Goal: Participate in discussion: Engage in conversation with other users on a specific topic

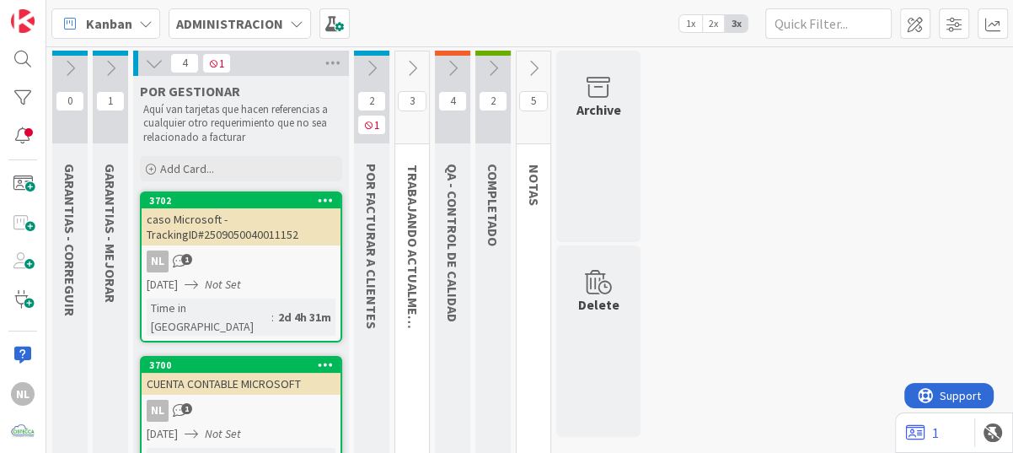
click at [233, 243] on div "caso Microsoft - TrackingID#2509050040011152" at bounding box center [241, 226] width 199 height 37
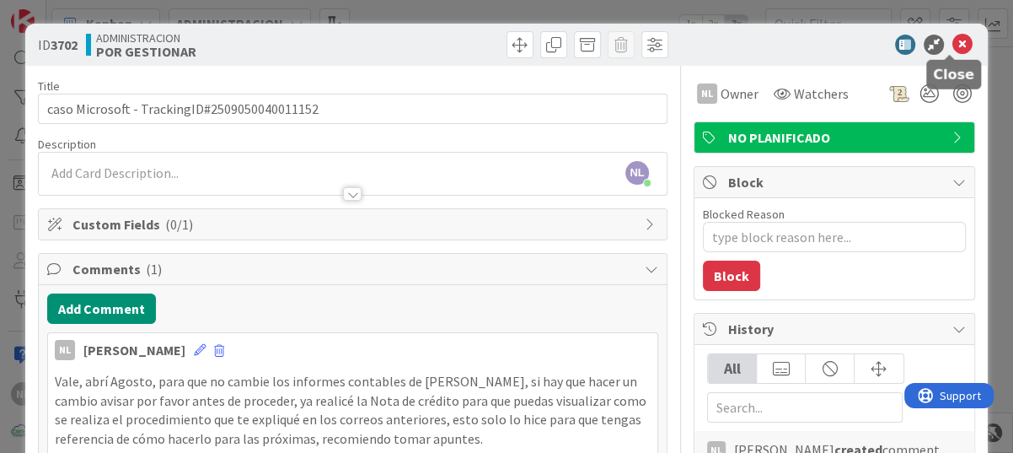
click at [952, 40] on icon at bounding box center [962, 45] width 20 height 20
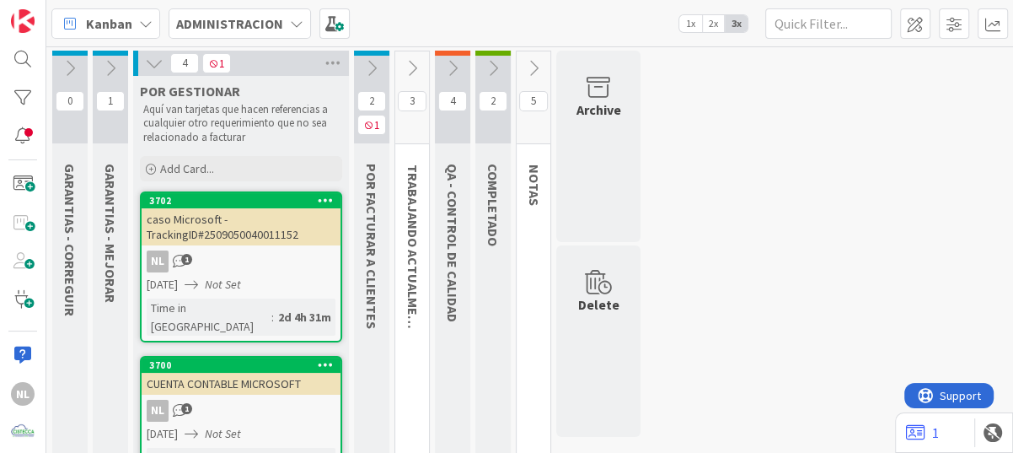
click at [534, 66] on icon at bounding box center [533, 68] width 19 height 19
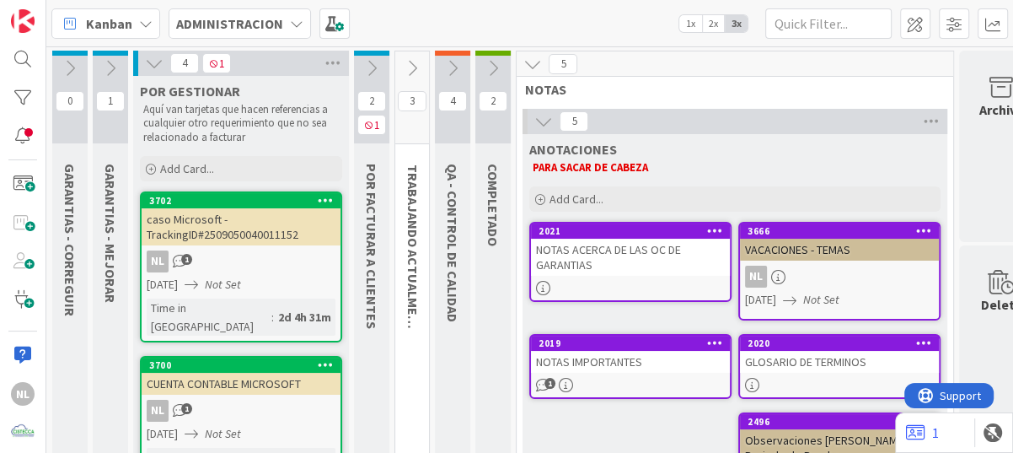
click at [498, 70] on icon at bounding box center [493, 68] width 19 height 19
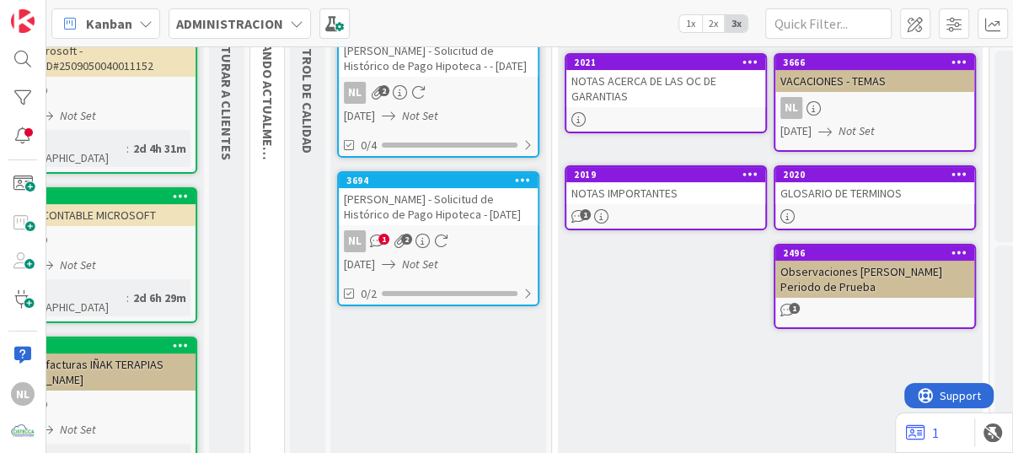
scroll to position [0, 145]
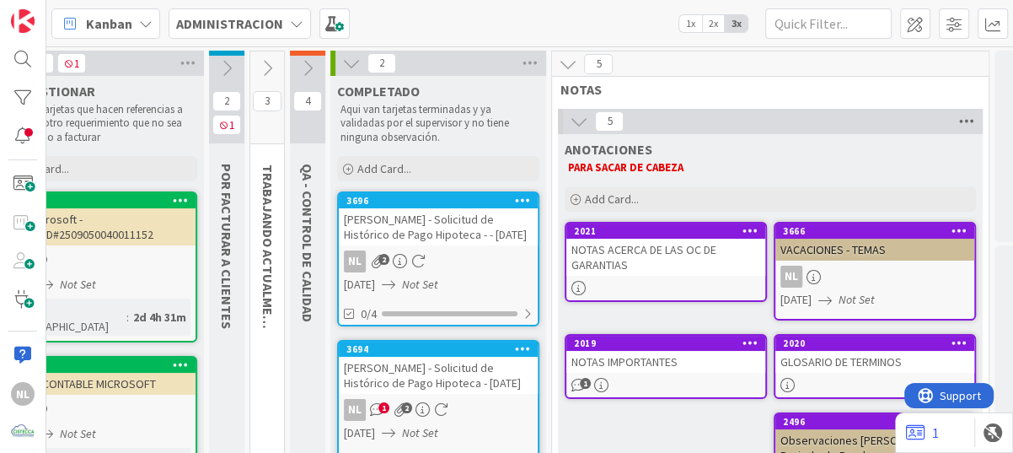
click at [972, 117] on icon at bounding box center [967, 121] width 22 height 25
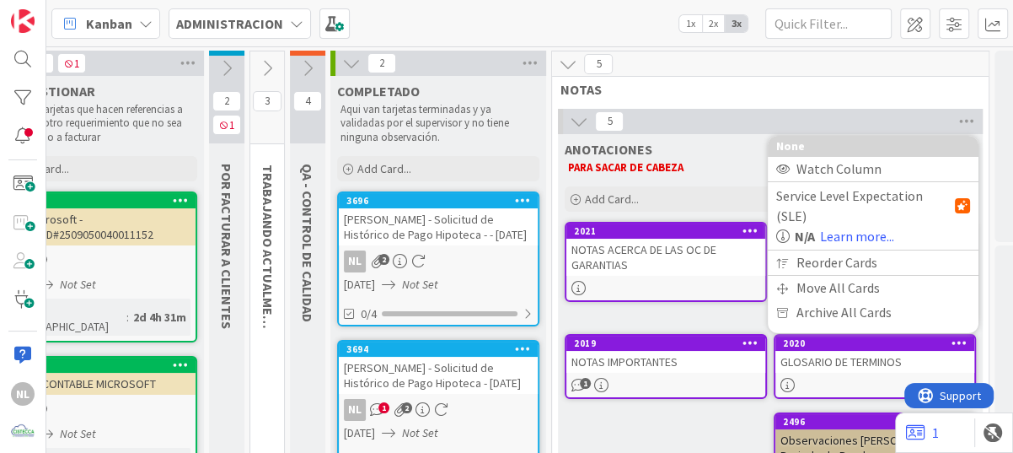
click at [574, 119] on icon at bounding box center [579, 121] width 19 height 19
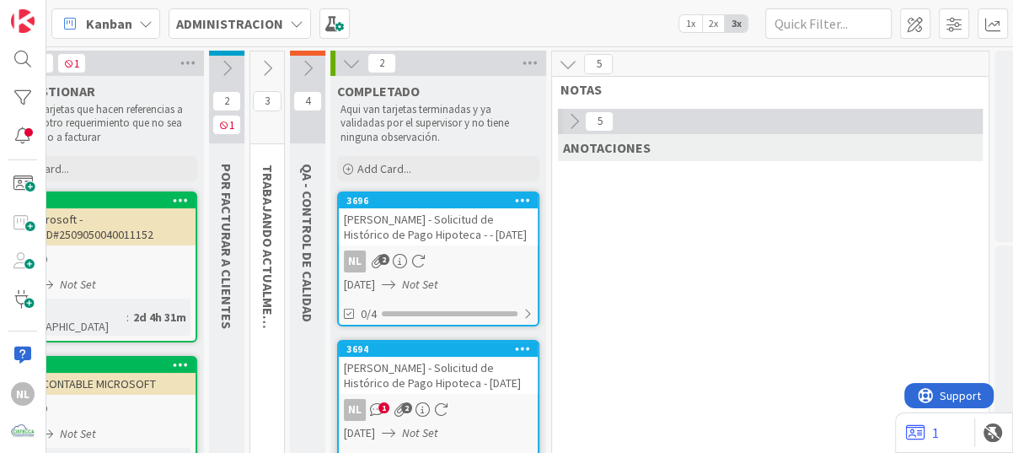
scroll to position [0, 0]
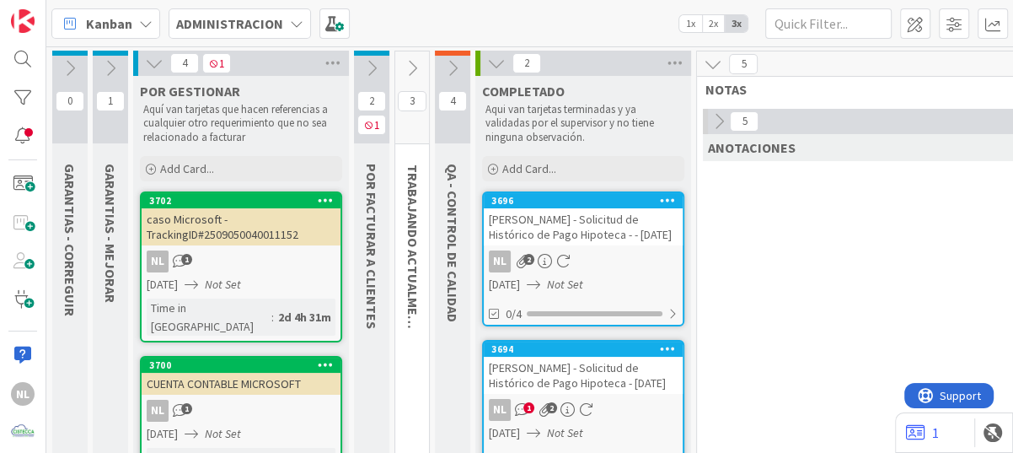
click at [452, 65] on icon at bounding box center [452, 68] width 19 height 19
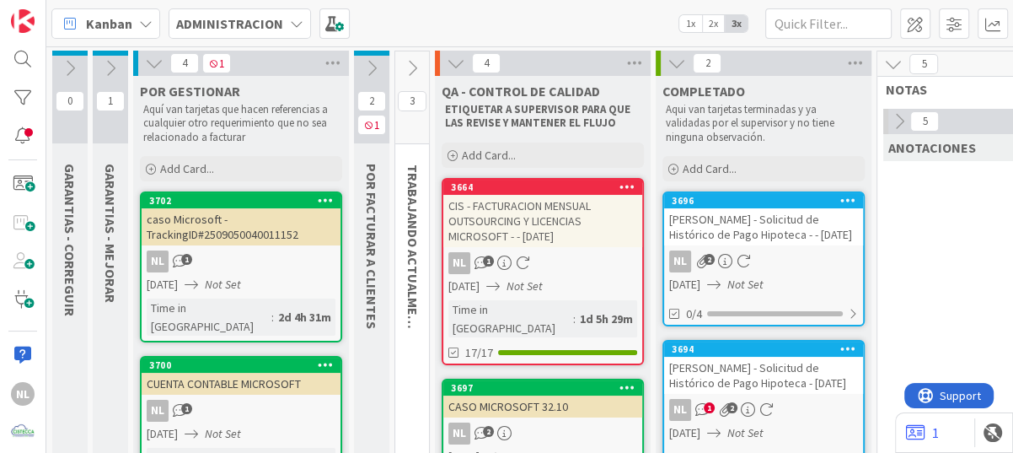
click at [410, 70] on icon at bounding box center [412, 68] width 19 height 19
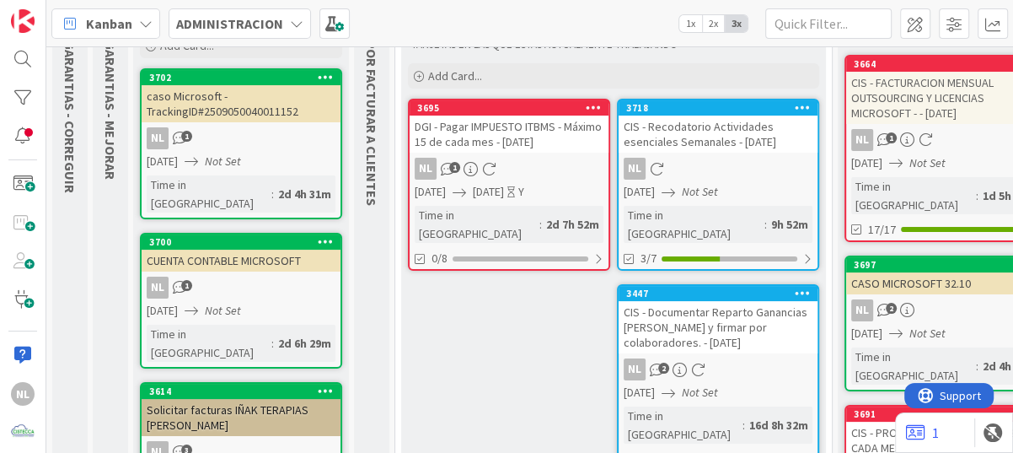
scroll to position [84, 0]
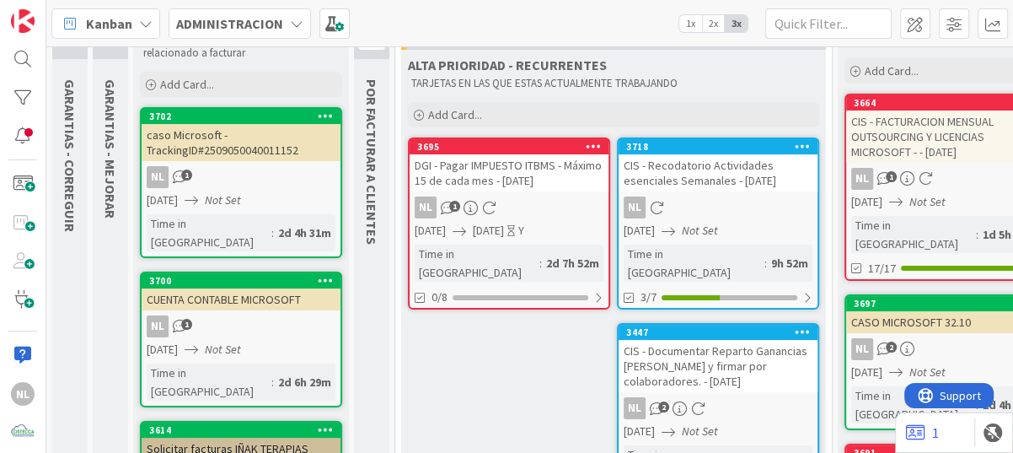
drag, startPoint x: 935, startPoint y: 313, endPoint x: 941, endPoint y: 338, distance: 25.1
click at [941, 338] on div "NL 2" at bounding box center [945, 349] width 199 height 22
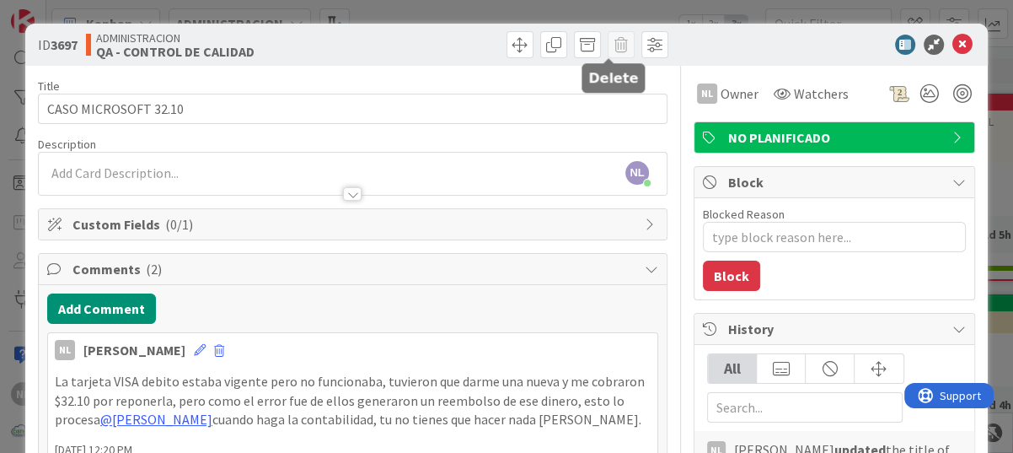
click at [608, 49] on span at bounding box center [621, 44] width 27 height 27
click at [952, 40] on icon at bounding box center [962, 45] width 20 height 20
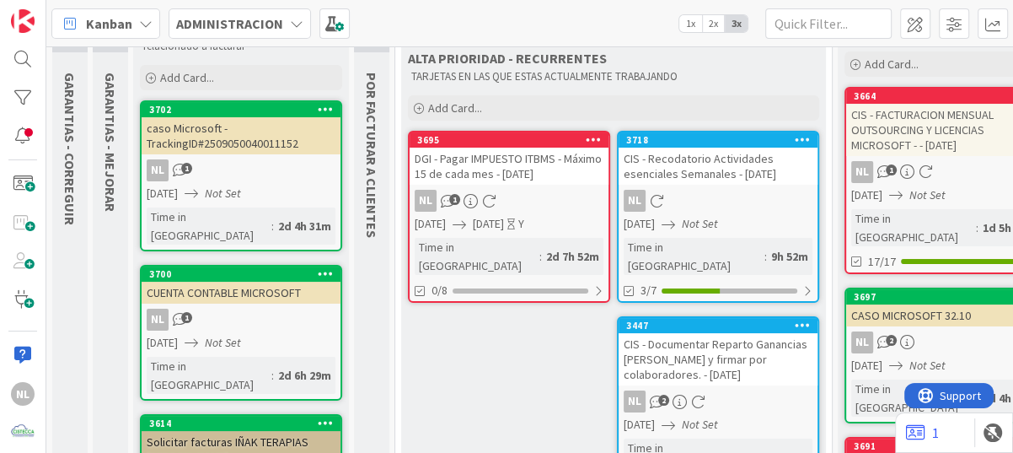
scroll to position [169, 0]
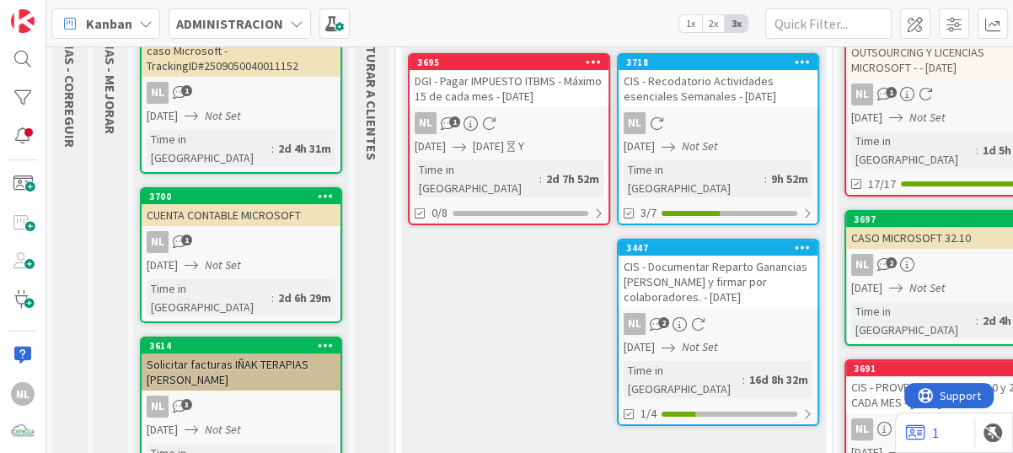
click at [250, 231] on div "NL 1" at bounding box center [241, 242] width 199 height 22
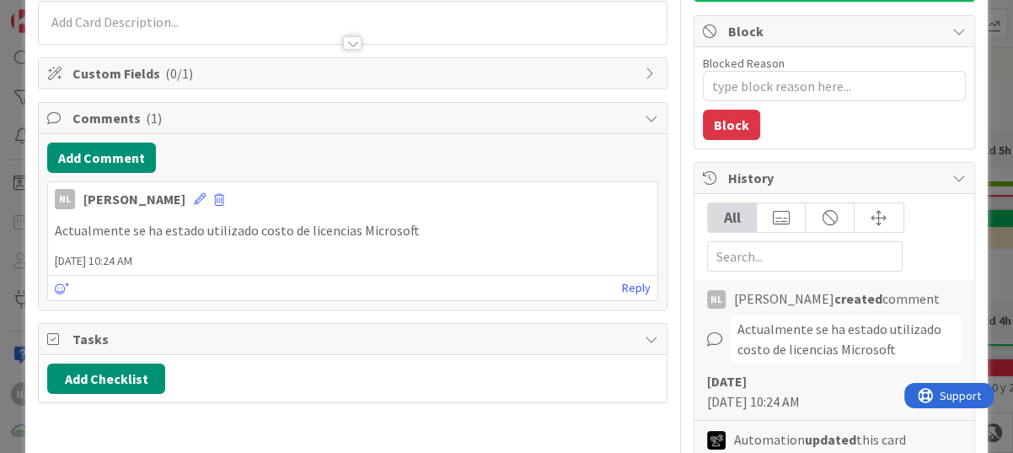
scroll to position [253, 0]
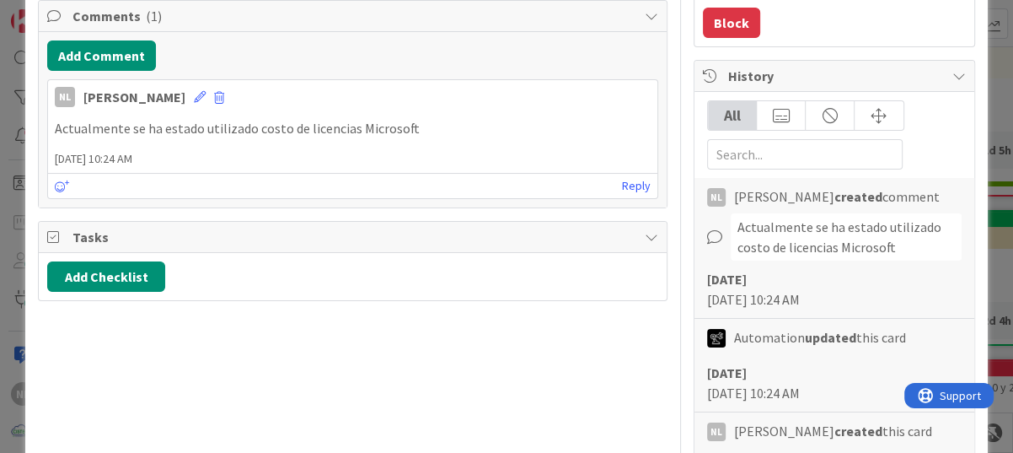
click at [455, 128] on p "Actualmente se ha estado utilizado costo de licencias Microsoft" at bounding box center [353, 128] width 596 height 19
click at [84, 47] on button "Add Comment" at bounding box center [101, 55] width 109 height 30
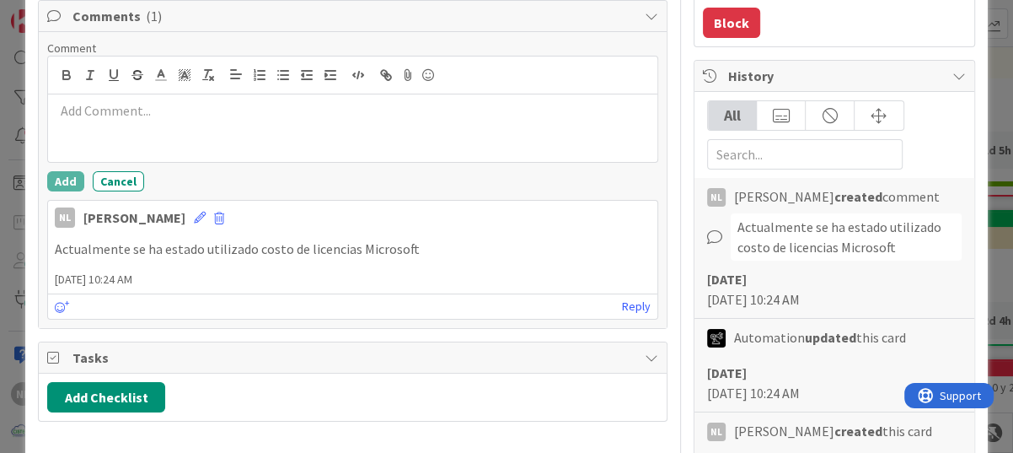
click at [67, 109] on p at bounding box center [353, 110] width 596 height 19
click at [103, 122] on div at bounding box center [352, 127] width 609 height 67
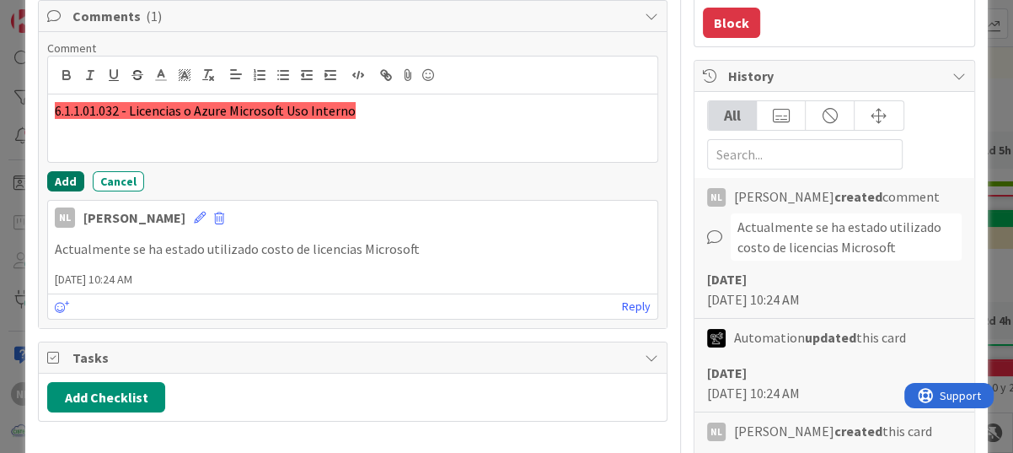
click at [67, 183] on button "Add" at bounding box center [65, 181] width 37 height 20
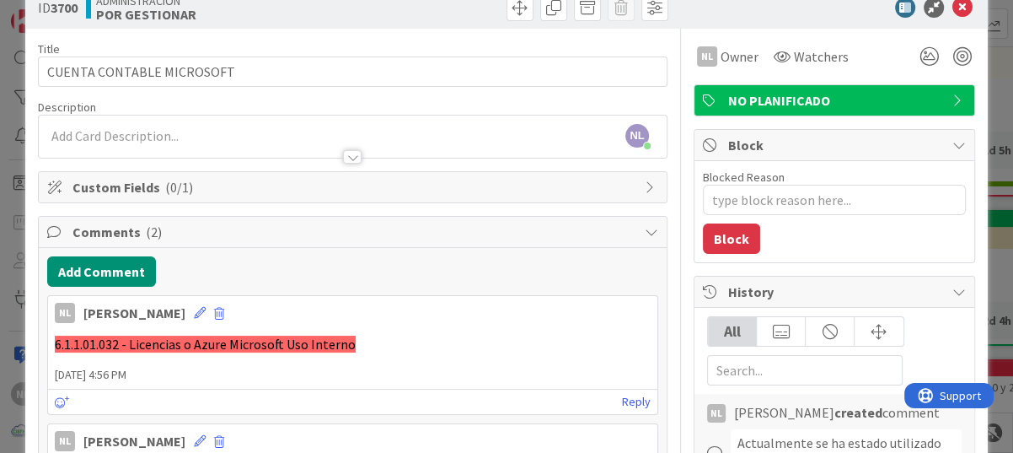
scroll to position [0, 0]
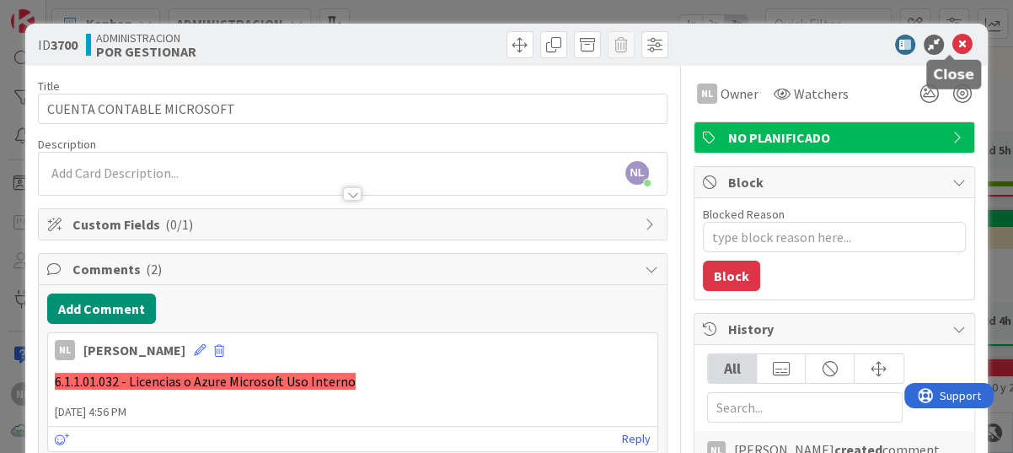
click at [952, 42] on icon at bounding box center [962, 45] width 20 height 20
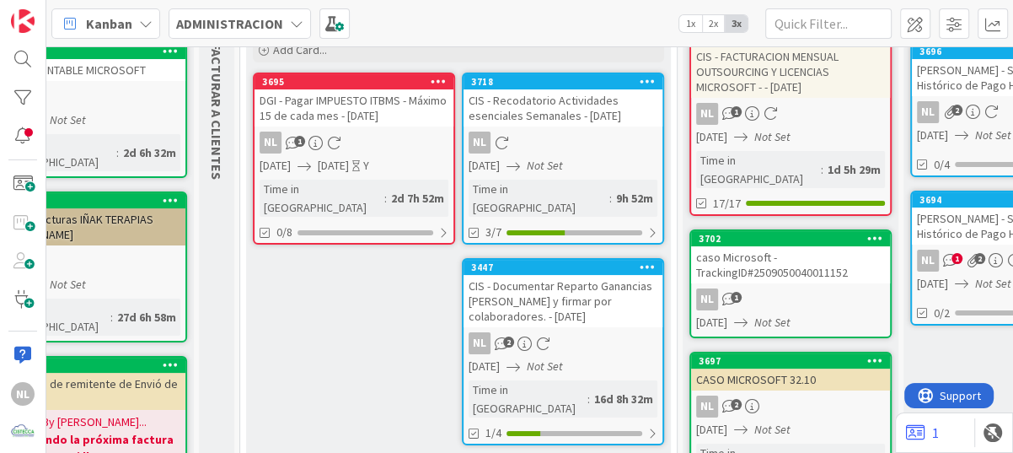
scroll to position [149, 0]
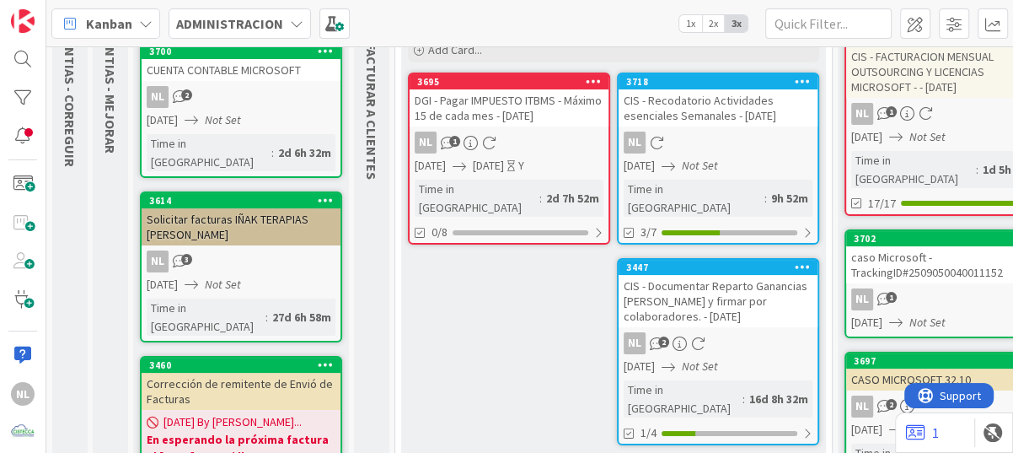
click at [948, 264] on link "3702 caso Microsoft - TrackingID#2509050040011152 NL 1 [DATE] Not Set" at bounding box center [945, 283] width 202 height 109
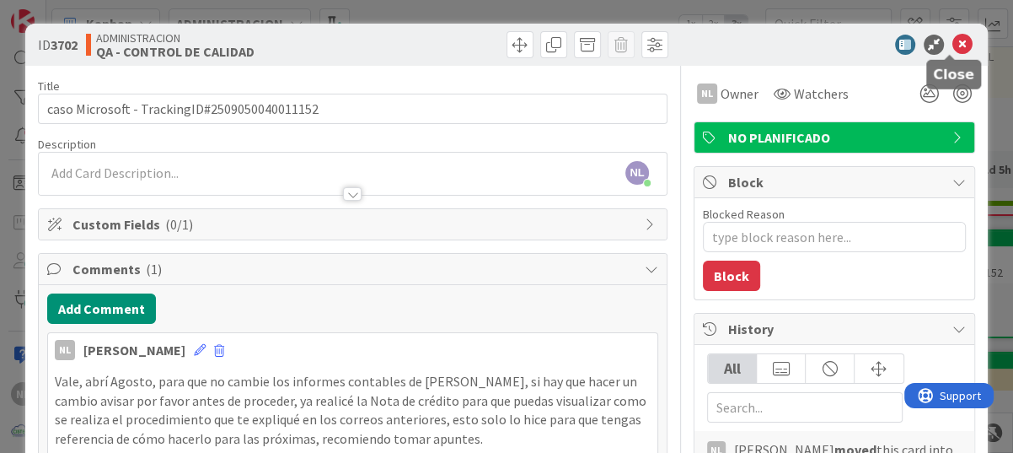
click at [952, 42] on icon at bounding box center [962, 45] width 20 height 20
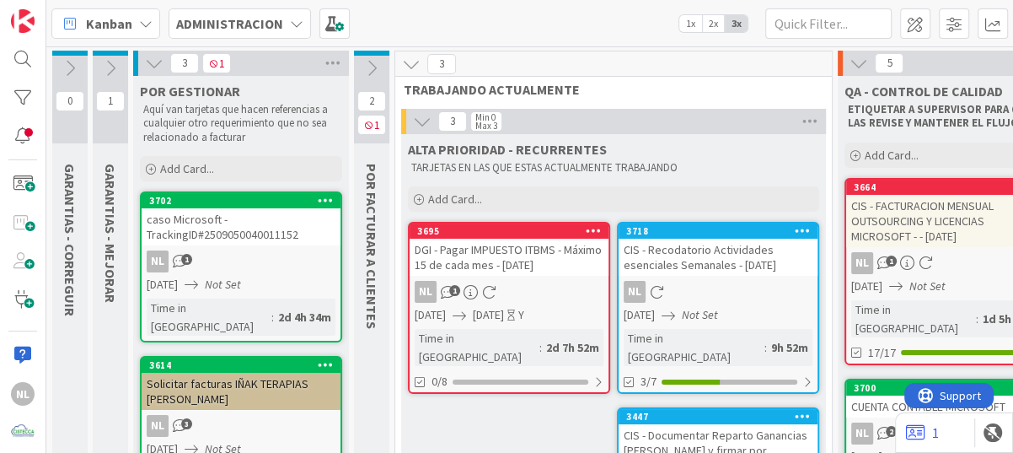
click at [225, 233] on div "caso Microsoft - TrackingID#2509050040011152" at bounding box center [241, 226] width 199 height 37
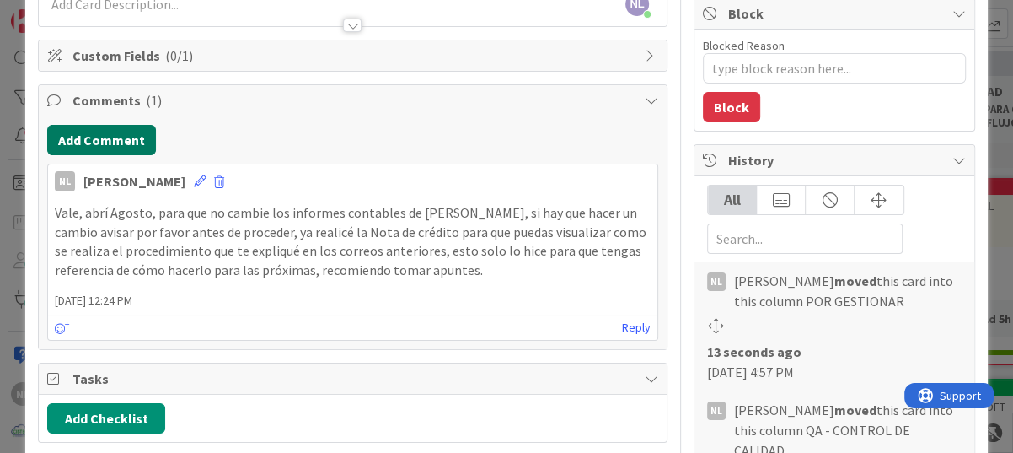
click at [88, 132] on button "Add Comment" at bounding box center [101, 140] width 109 height 30
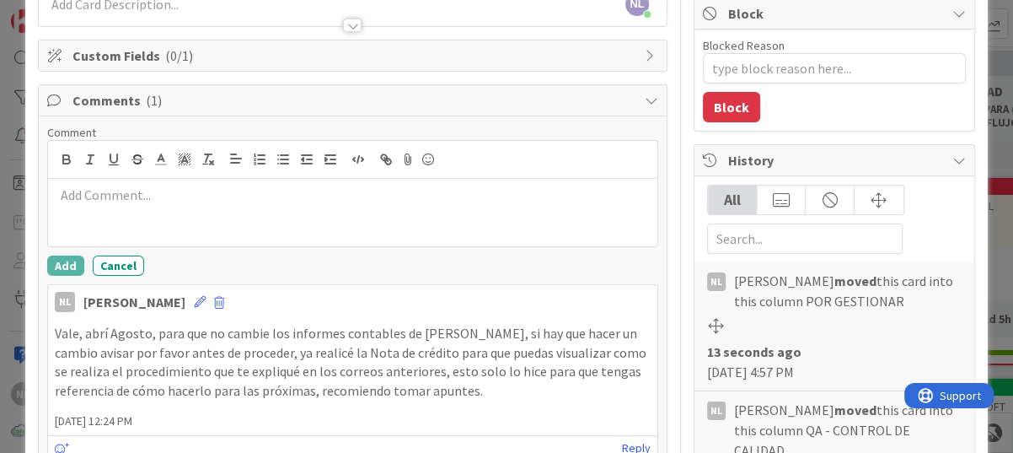
click at [101, 194] on p at bounding box center [353, 194] width 596 height 19
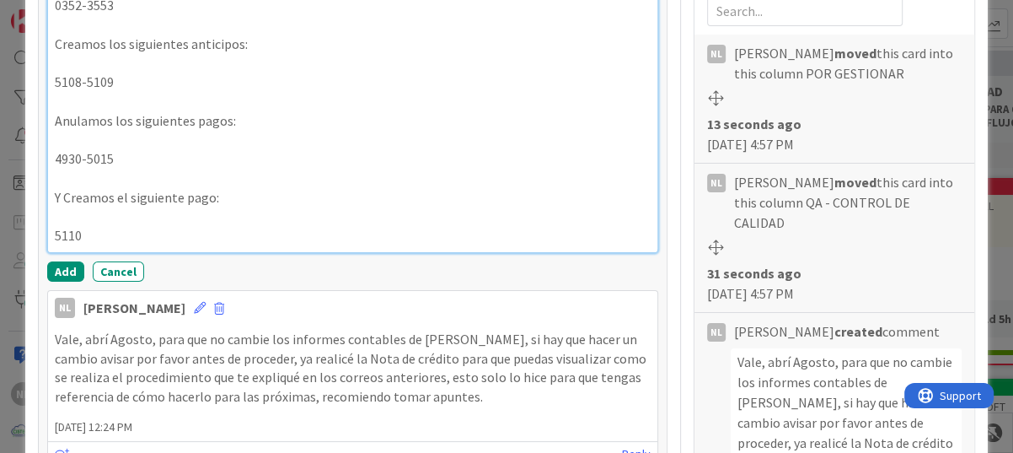
scroll to position [438, 0]
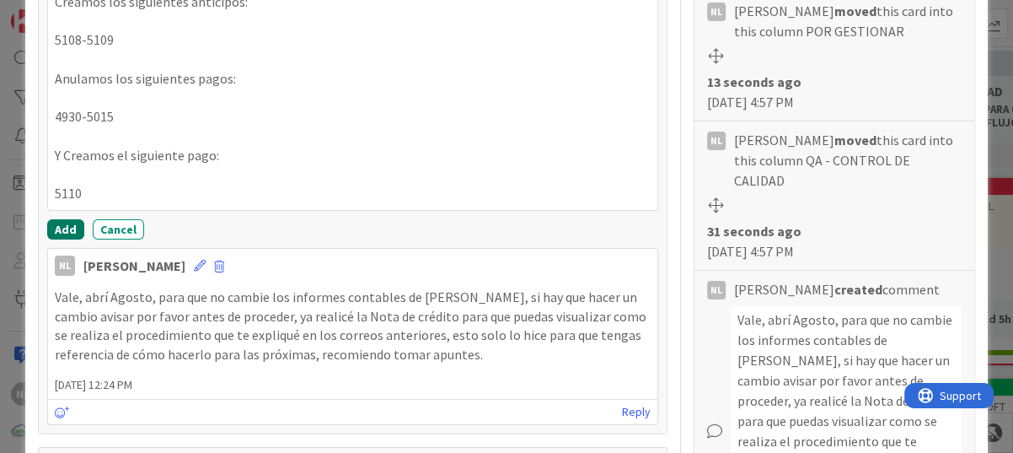
click at [62, 223] on button "Add" at bounding box center [65, 229] width 37 height 20
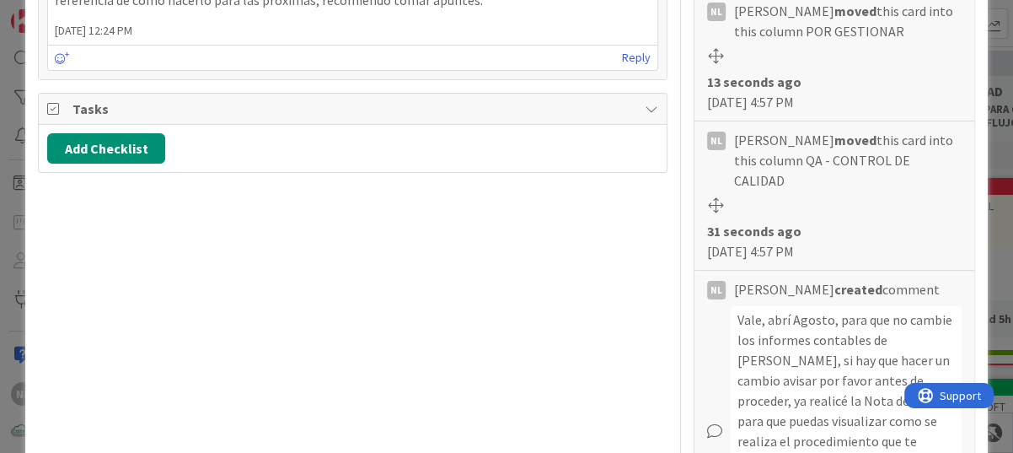
type textarea "x"
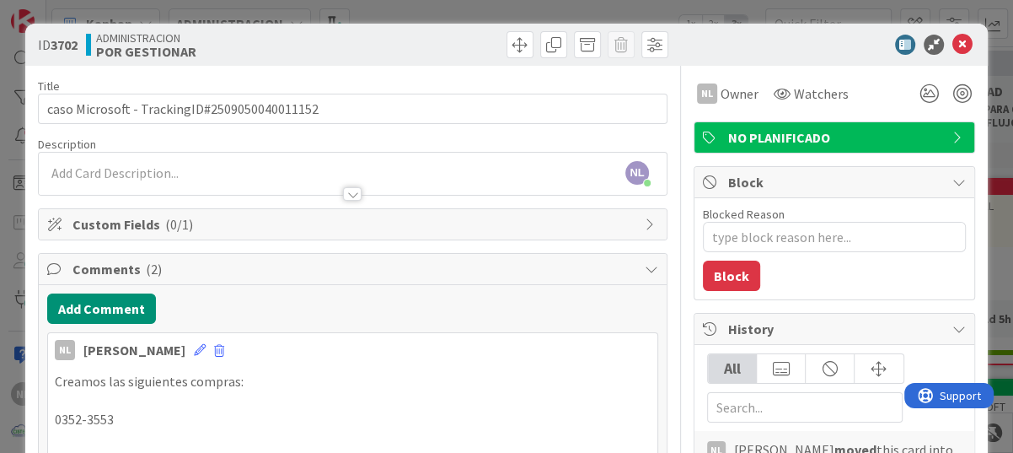
scroll to position [0, 0]
click at [956, 46] on icon at bounding box center [962, 45] width 20 height 20
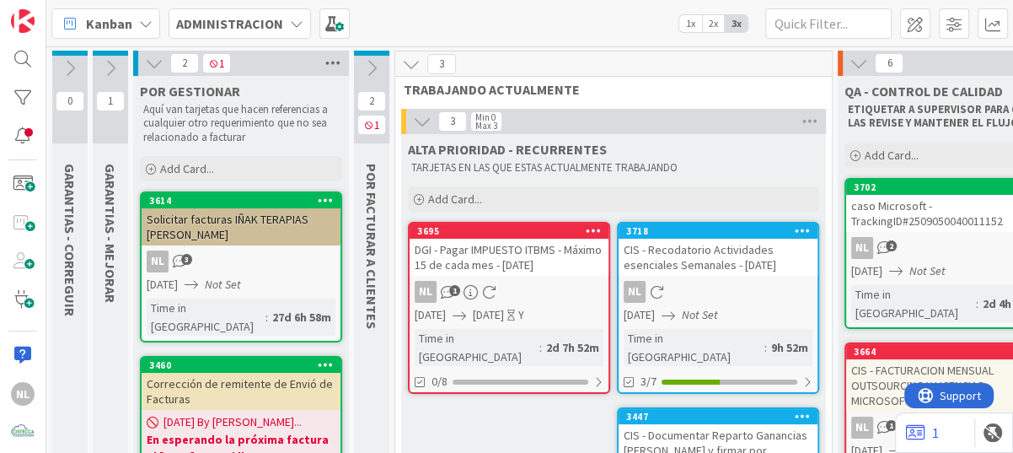
click at [332, 62] on icon at bounding box center [333, 63] width 22 height 25
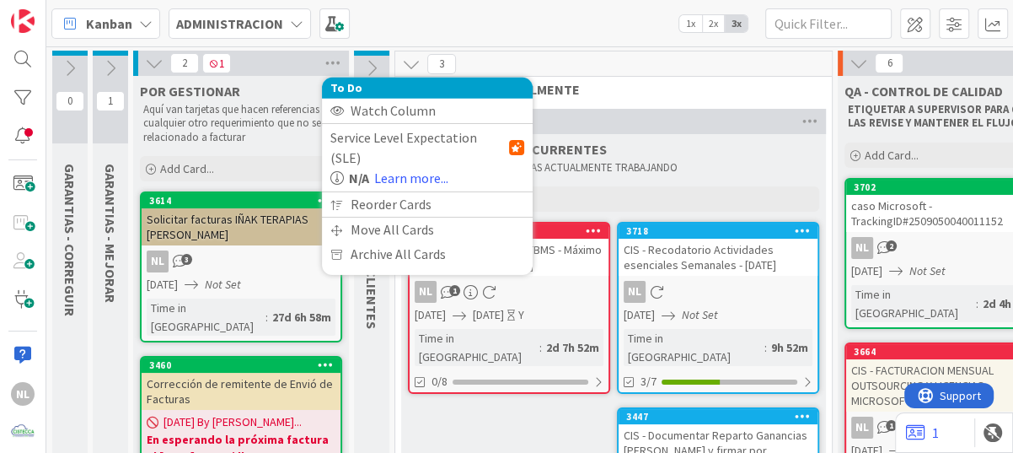
click at [151, 67] on icon at bounding box center [154, 63] width 19 height 19
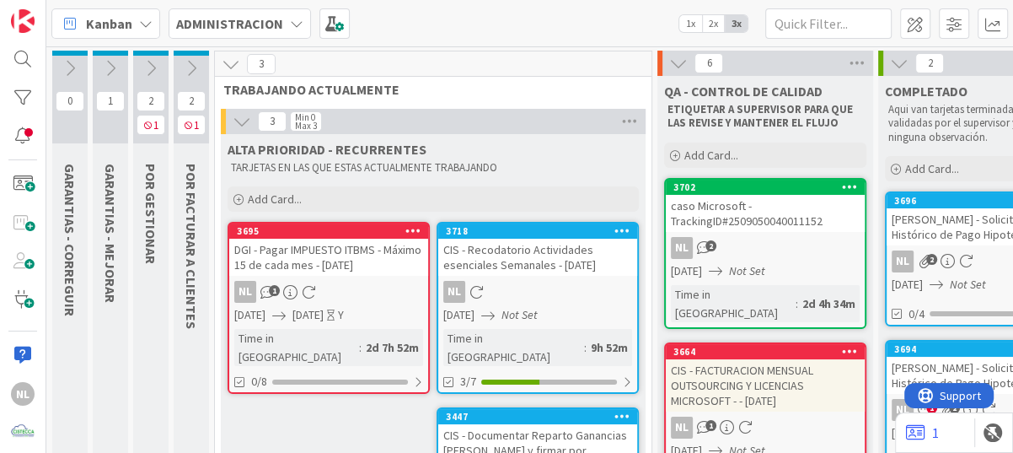
click at [142, 63] on icon at bounding box center [151, 68] width 19 height 19
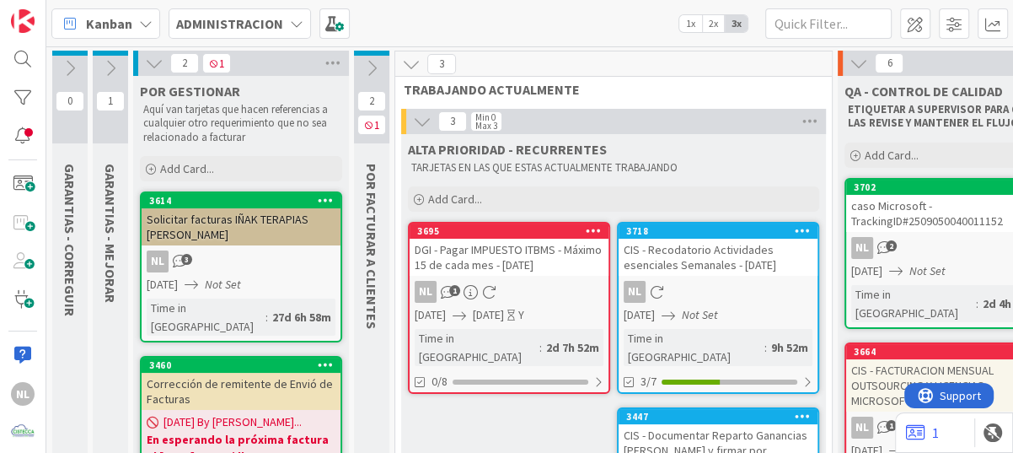
click at [152, 63] on icon at bounding box center [154, 63] width 19 height 19
